Goal: Task Accomplishment & Management: Use online tool/utility

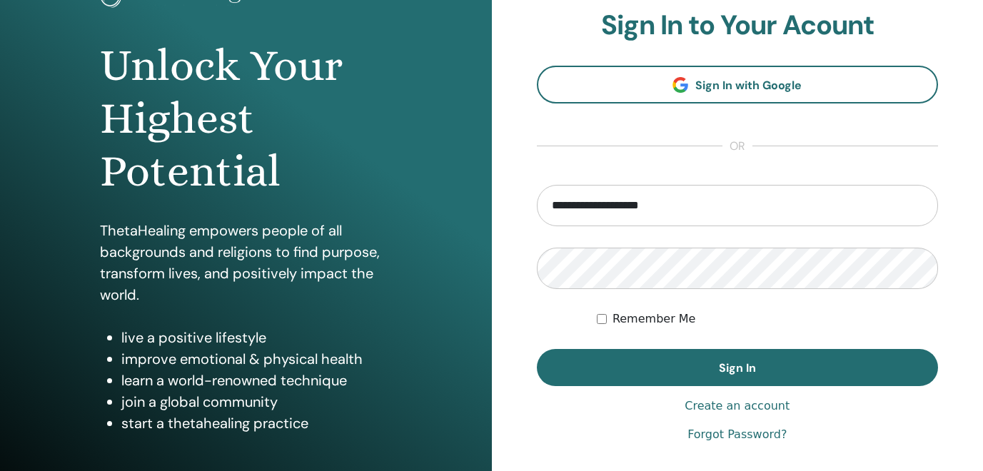
scroll to position [127, 0]
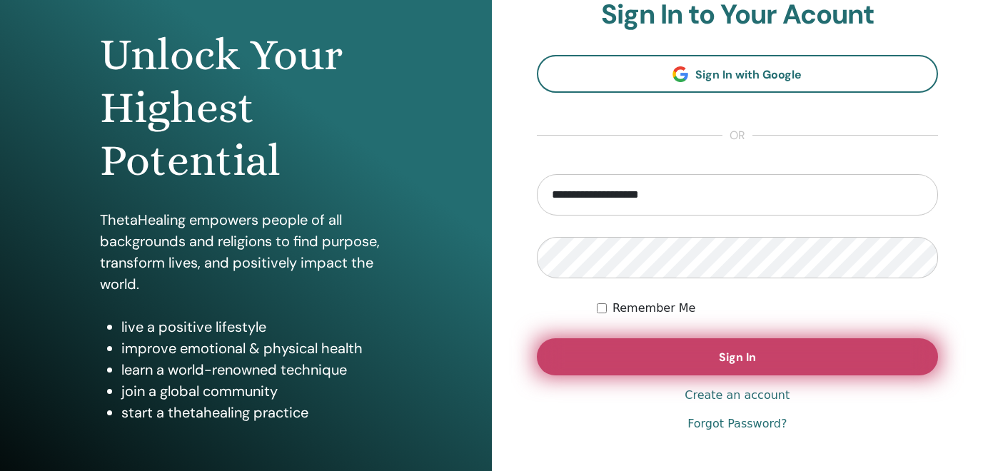
type input "**********"
click at [683, 356] on button "Sign In" at bounding box center [738, 356] width 402 height 37
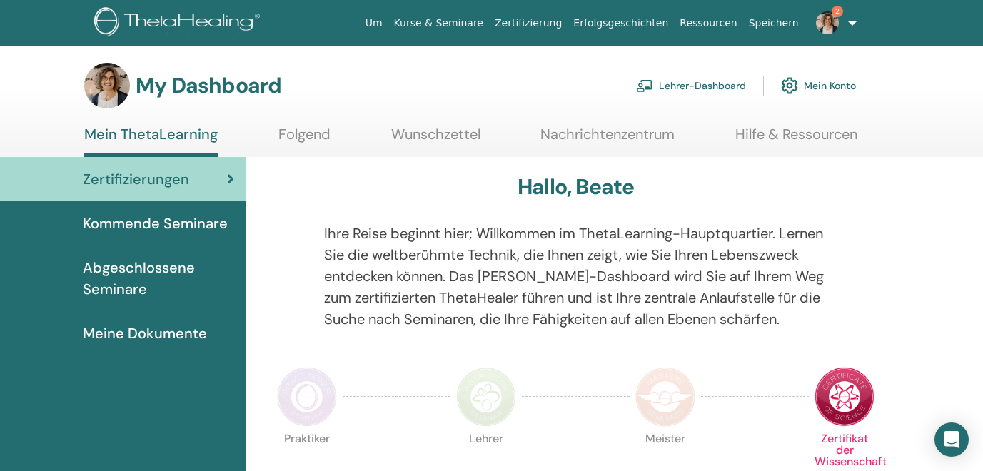
click at [847, 28] on link "2" at bounding box center [834, 23] width 59 height 46
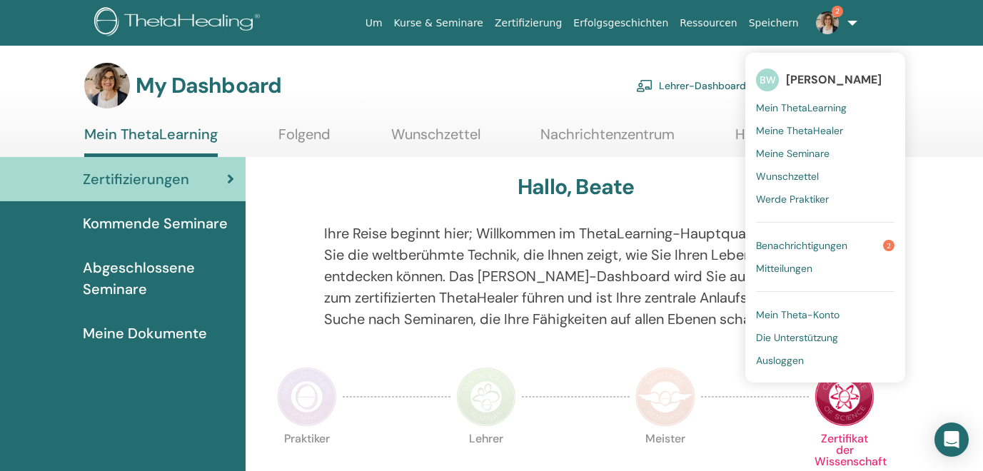
click at [795, 242] on span "Benachrichtigungen" at bounding box center [801, 245] width 91 height 13
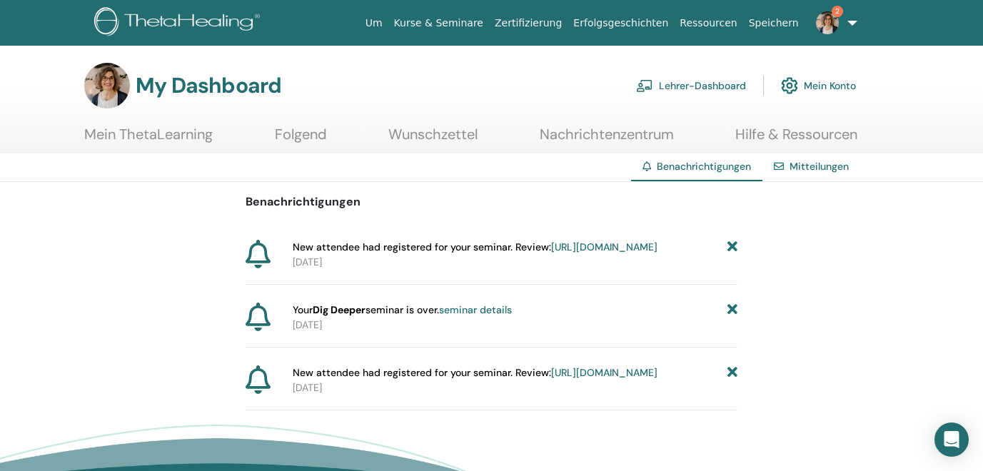
click at [733, 318] on icon at bounding box center [733, 310] width 10 height 15
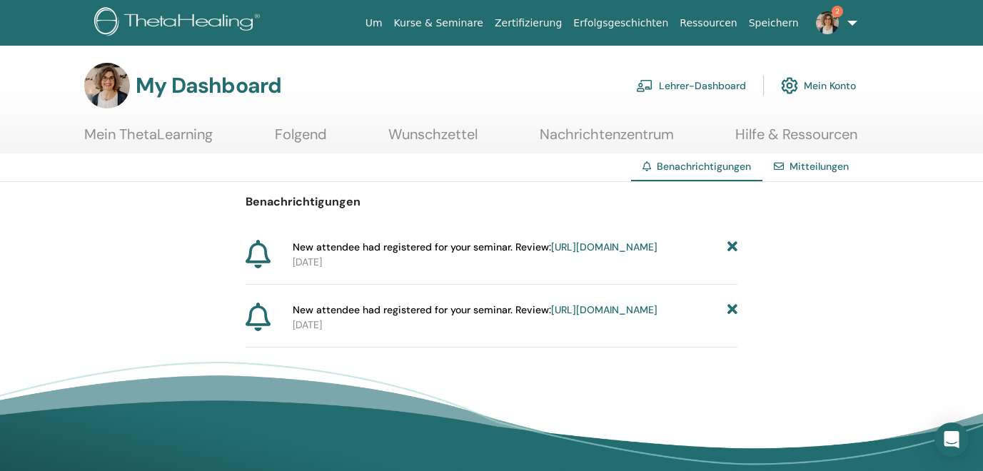
click at [652, 316] on link "https://member.thetahealing.com/instructor/seminar/349558/attendees" at bounding box center [604, 309] width 106 height 13
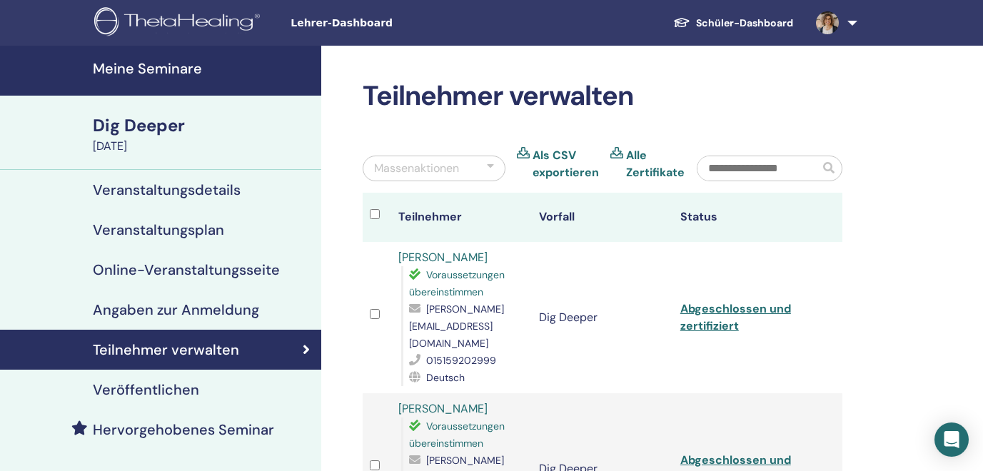
click at [848, 24] on link at bounding box center [834, 23] width 59 height 46
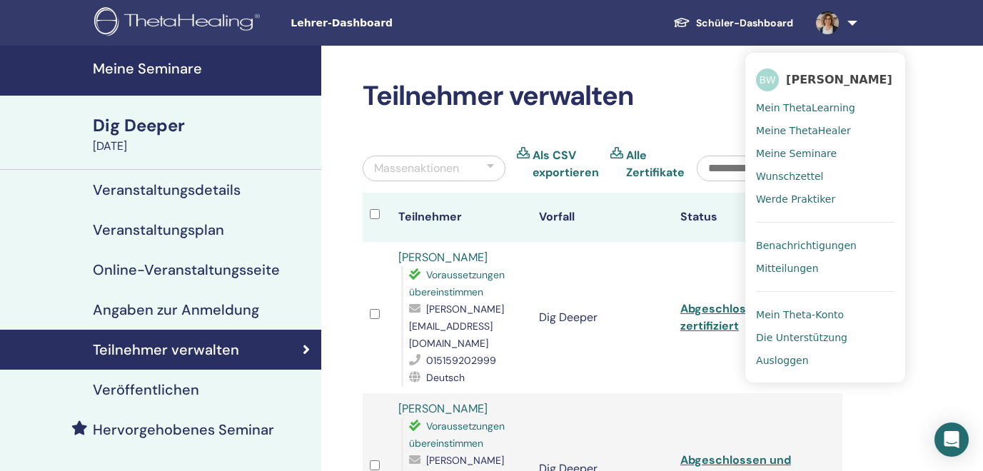
click at [784, 243] on span "Benachrichtigungen" at bounding box center [806, 245] width 101 height 13
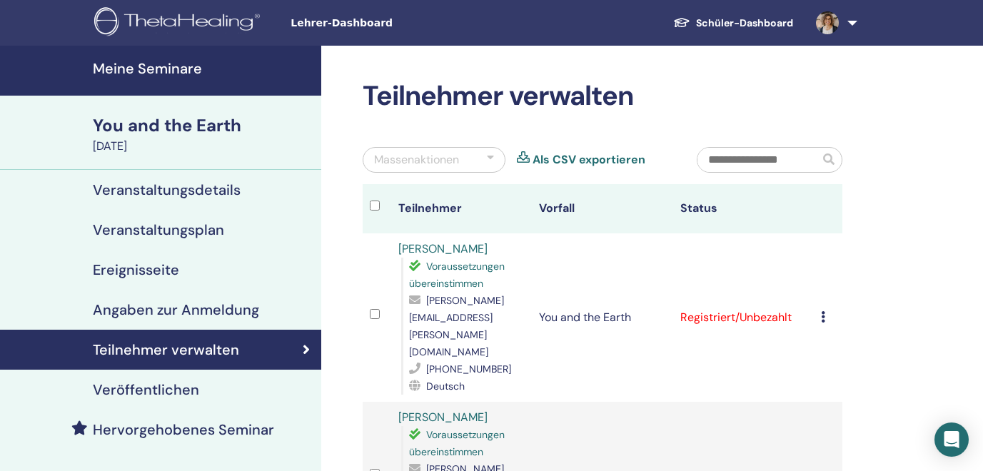
click at [825, 471] on icon at bounding box center [823, 476] width 4 height 11
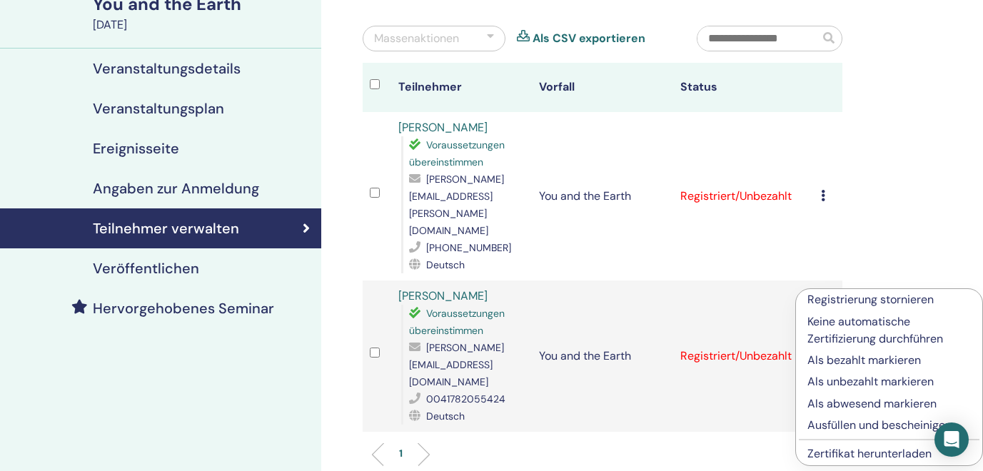
scroll to position [137, 0]
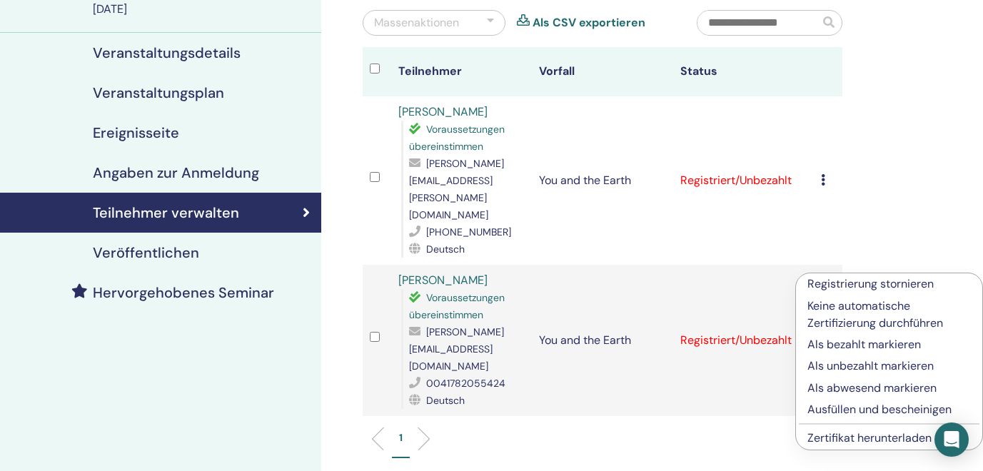
click at [849, 342] on p "Als bezahlt markieren" at bounding box center [888, 344] width 163 height 17
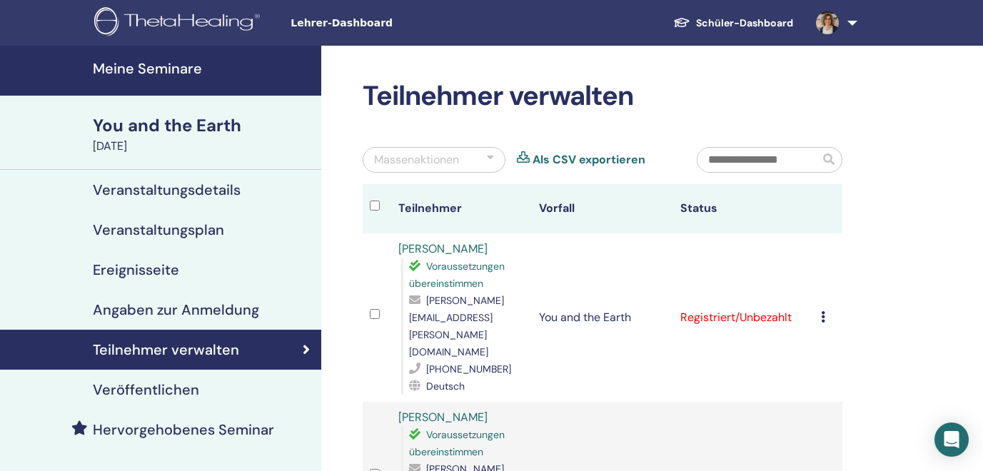
click at [852, 21] on link at bounding box center [834, 23] width 59 height 46
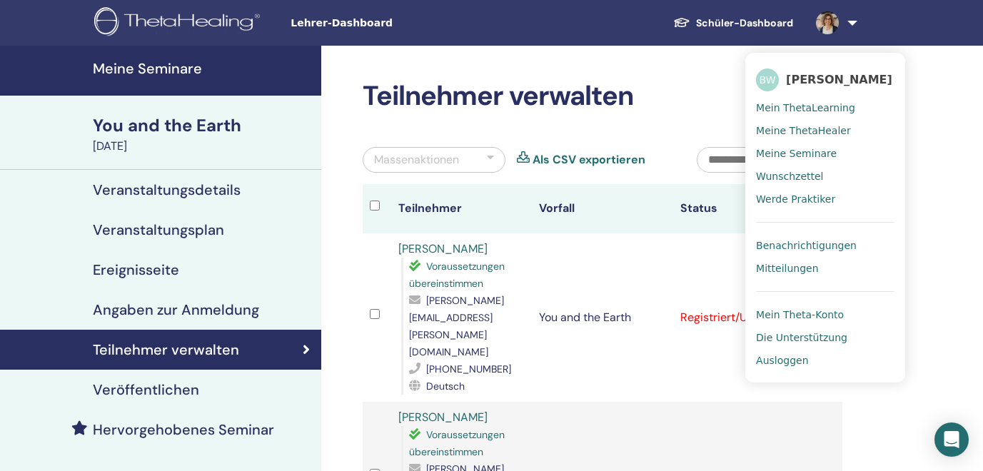
click at [788, 244] on span "Benachrichtigungen" at bounding box center [806, 245] width 101 height 13
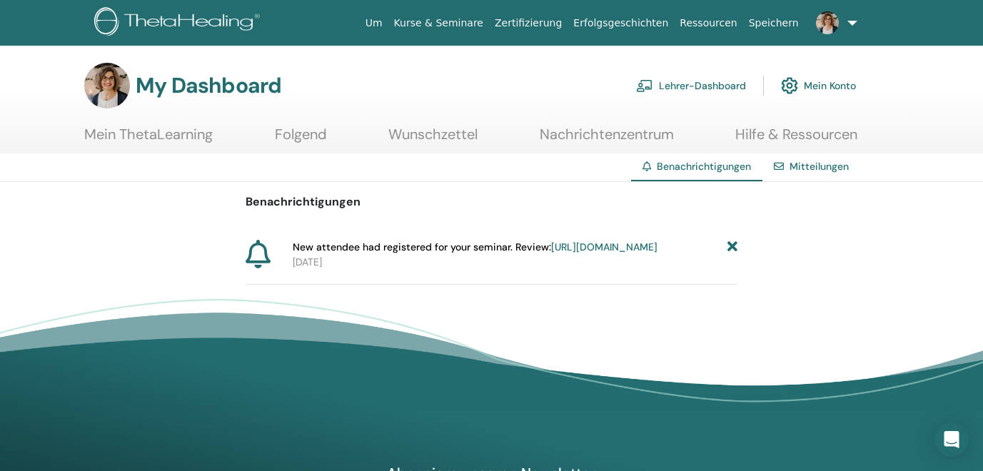
click at [741, 249] on div "Benachrichtigungen New attendee had registered for your seminar. Review: [URL][…" at bounding box center [491, 233] width 983 height 103
click at [730, 247] on icon at bounding box center [733, 247] width 10 height 15
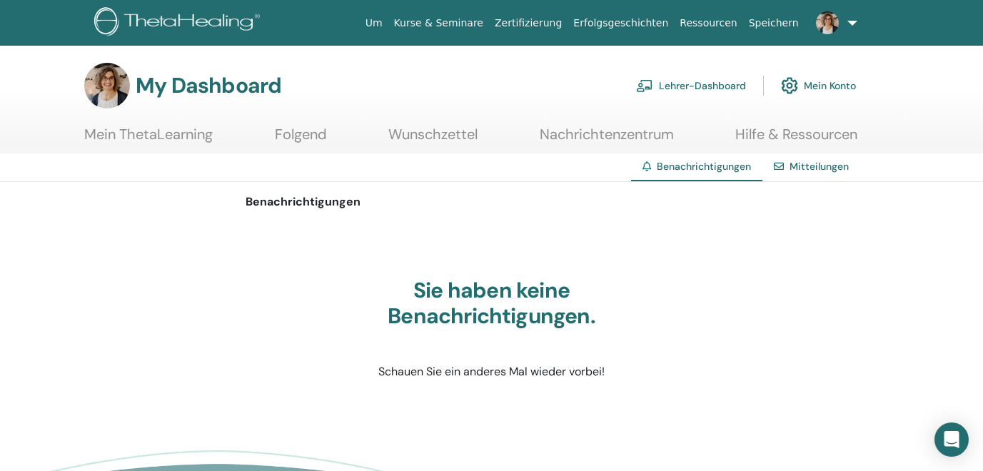
click at [696, 88] on link "Lehrer-Dashboard" at bounding box center [691, 85] width 110 height 31
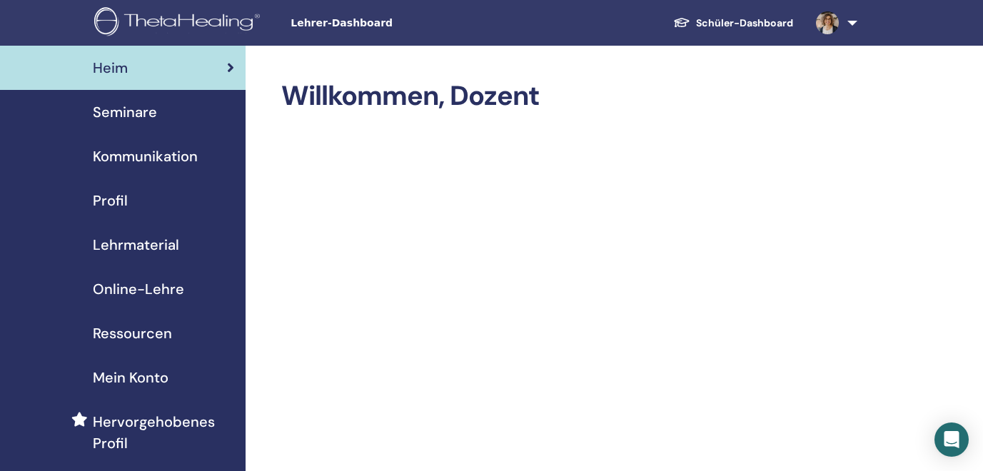
click at [115, 108] on span "Seminare" at bounding box center [125, 111] width 64 height 21
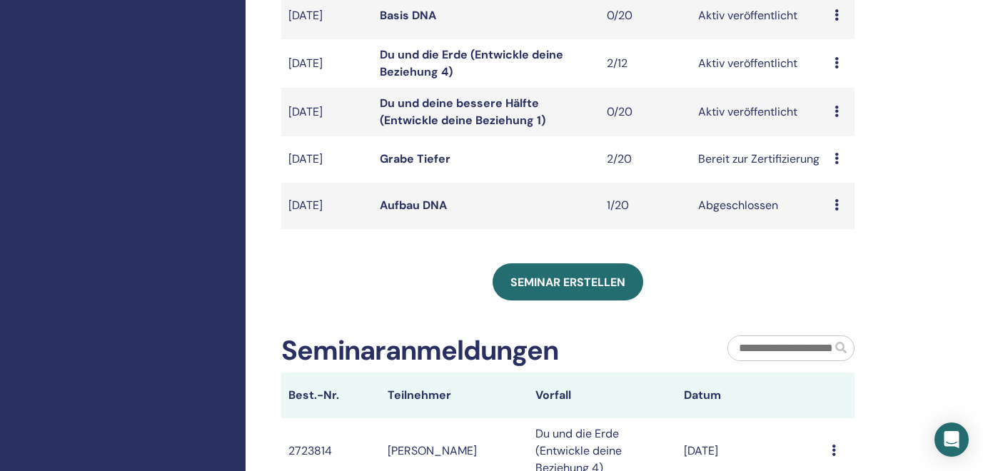
scroll to position [511, 0]
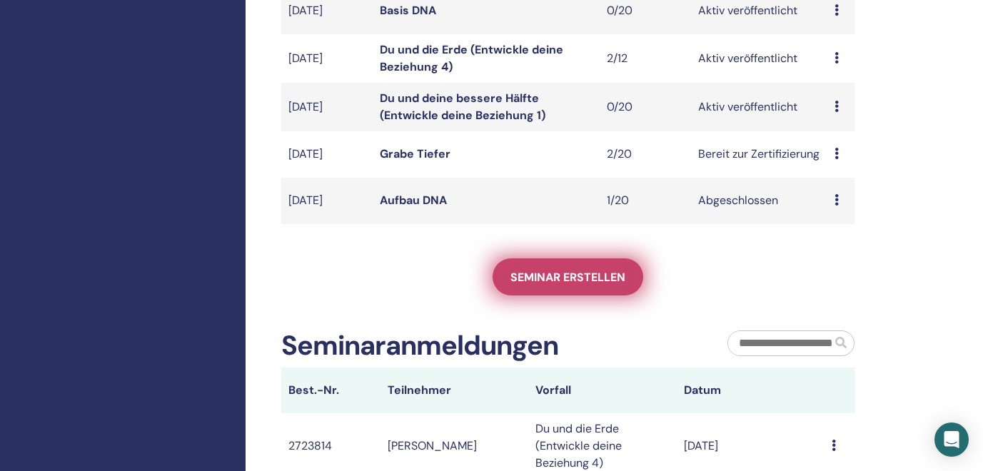
click at [568, 287] on link "Seminar erstellen" at bounding box center [568, 276] width 151 height 37
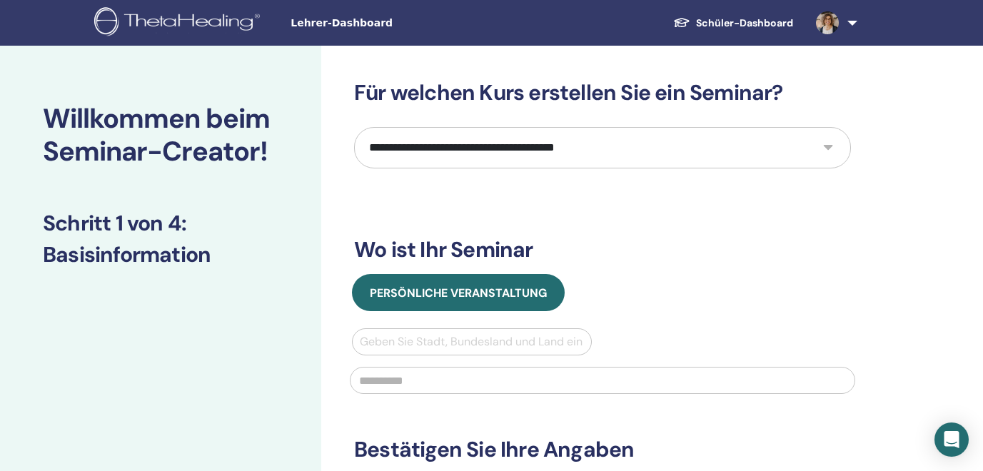
select select "*"
click option "**********" at bounding box center [0, 0] width 0 height 0
click at [851, 25] on link at bounding box center [834, 23] width 59 height 46
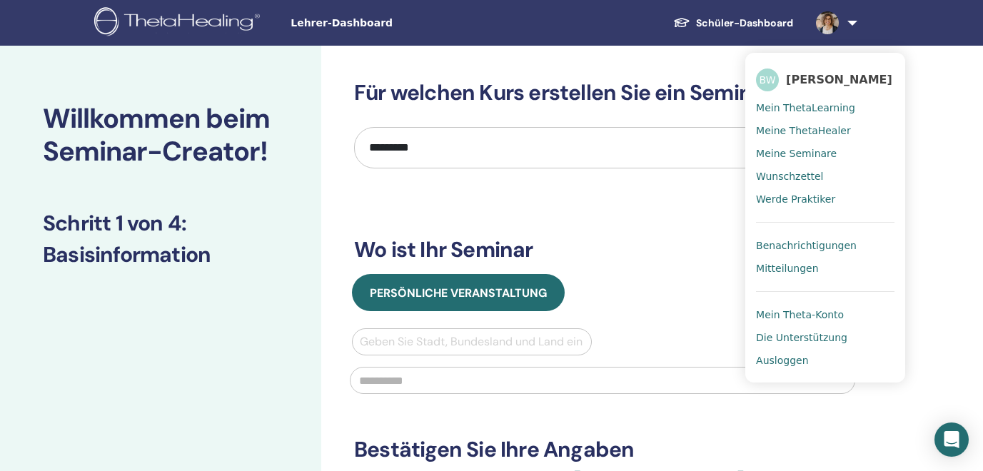
click at [780, 361] on span "Ausloggen" at bounding box center [782, 360] width 52 height 13
